Goal: Task Accomplishment & Management: Manage account settings

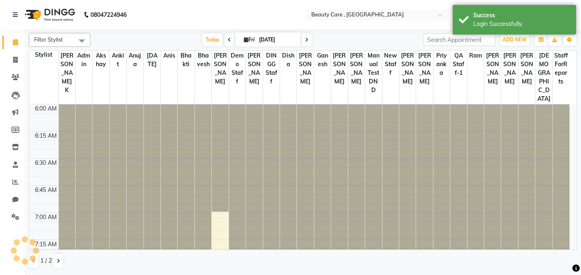
click at [486, 19] on div "Success" at bounding box center [521, 15] width 97 height 9
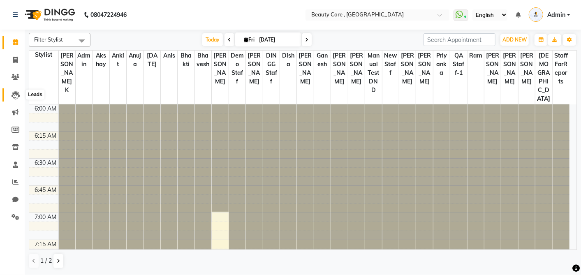
click at [15, 97] on icon at bounding box center [16, 95] width 8 height 8
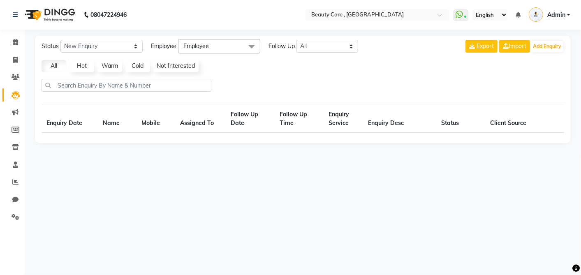
select select "10"
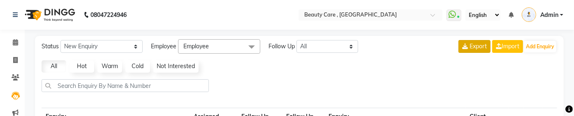
click at [471, 47] on span "Export" at bounding box center [478, 45] width 17 height 7
click at [463, 42] on button "Export" at bounding box center [475, 46] width 32 height 13
click at [470, 46] on span "Export" at bounding box center [478, 45] width 17 height 7
click at [474, 47] on span "Export" at bounding box center [478, 45] width 17 height 7
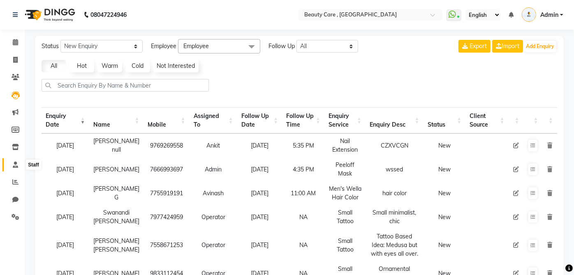
click at [16, 165] on icon at bounding box center [15, 165] width 5 height 6
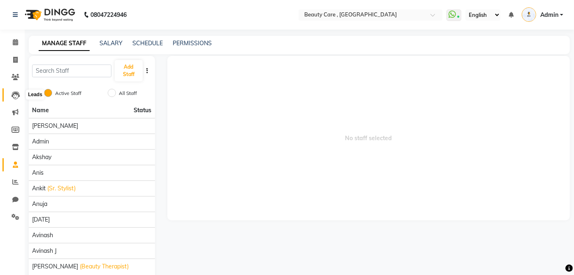
click at [12, 96] on icon at bounding box center [16, 95] width 8 height 8
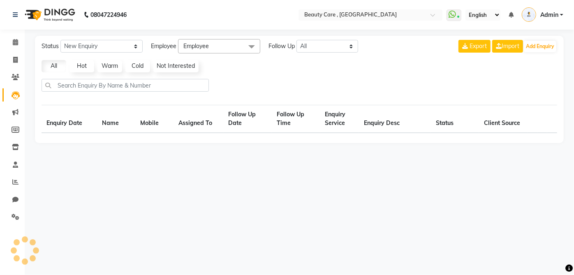
select select "10"
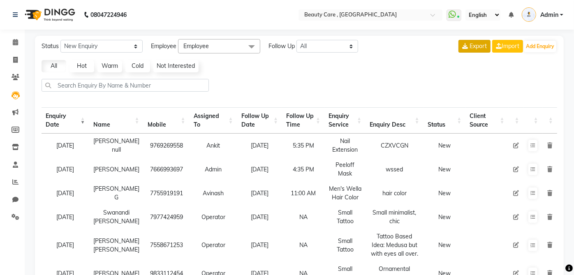
click at [465, 48] on icon at bounding box center [465, 46] width 6 height 6
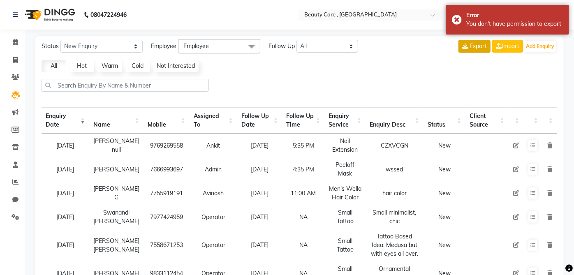
click at [465, 48] on icon at bounding box center [465, 46] width 6 height 6
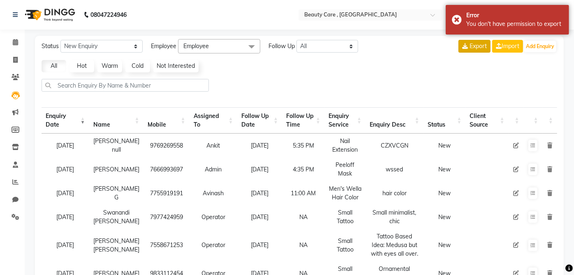
click at [471, 48] on span "Export" at bounding box center [478, 45] width 17 height 7
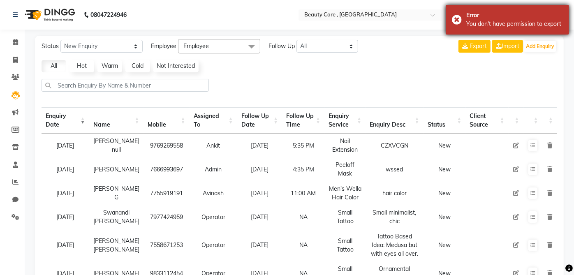
click at [482, 24] on div "You don't have permission to export" at bounding box center [514, 24] width 97 height 9
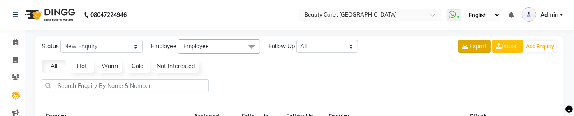
click at [475, 47] on span "Export" at bounding box center [478, 45] width 17 height 7
click at [470, 46] on span "Export" at bounding box center [478, 45] width 17 height 7
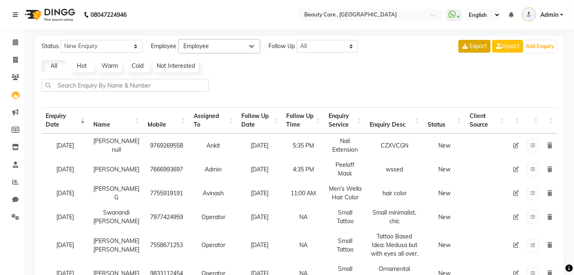
click at [470, 49] on span "Export" at bounding box center [478, 45] width 17 height 7
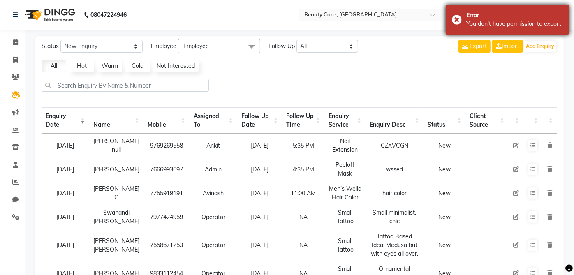
click at [502, 27] on div "You don't have permission to export" at bounding box center [514, 24] width 97 height 9
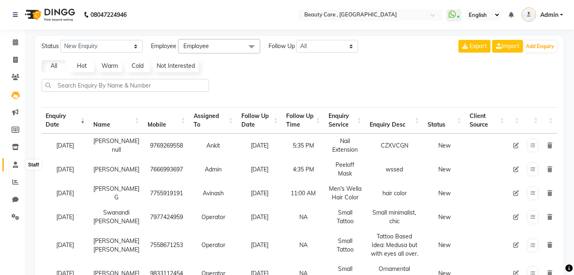
click at [9, 164] on span at bounding box center [15, 164] width 14 height 9
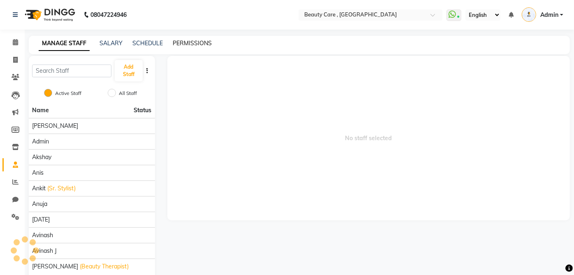
click at [195, 44] on link "PERMISSIONS" at bounding box center [192, 42] width 39 height 7
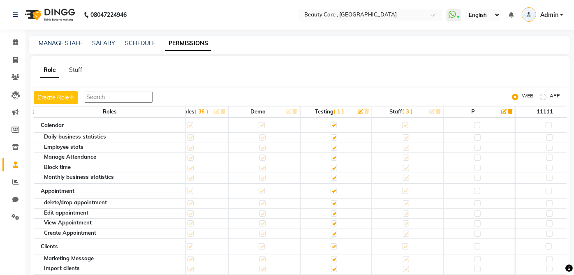
click at [557, 13] on span "Admin" at bounding box center [549, 15] width 18 height 9
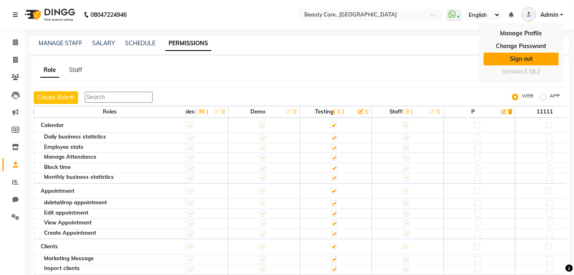
click at [515, 58] on link "Sign out" at bounding box center [521, 59] width 75 height 13
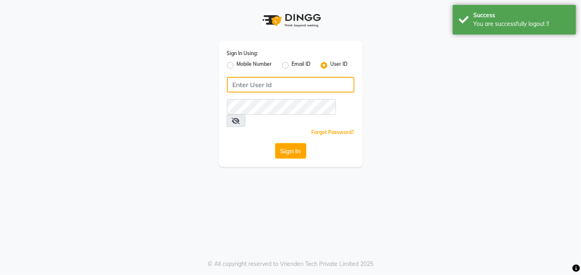
type input "arsp"
click at [308, 83] on input "arsp" at bounding box center [290, 85] width 127 height 16
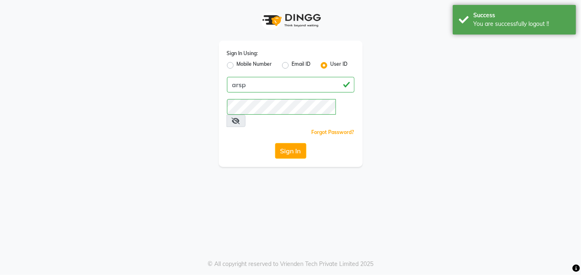
click at [237, 66] on label "Mobile Number" at bounding box center [254, 65] width 35 height 10
click at [237, 66] on input "Mobile Number" at bounding box center [239, 62] width 5 height 5
radio input "true"
radio input "false"
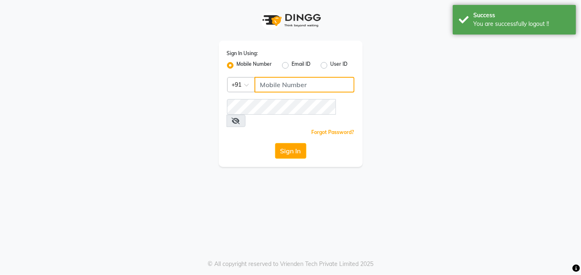
click at [275, 82] on input "Username" at bounding box center [305, 85] width 100 height 16
type input "9899009775"
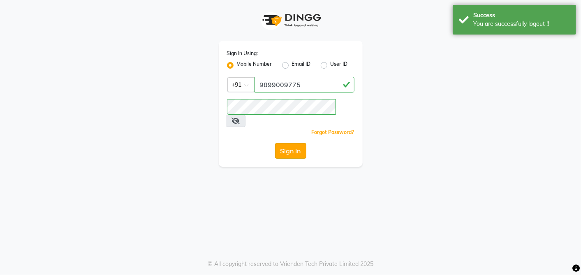
click at [287, 143] on button "Sign In" at bounding box center [290, 151] width 31 height 16
